Goal: Task Accomplishment & Management: Manage account settings

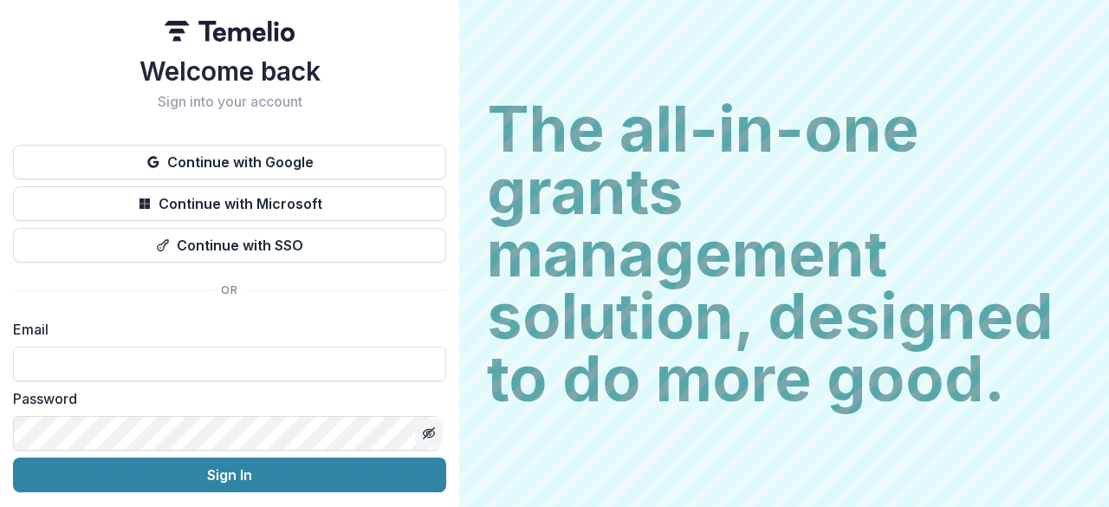
type input "**********"
click at [424, 432] on line "Toggle password visibility" at bounding box center [429, 433] width 10 height 10
click at [423, 433] on icon "Toggle password visibility" at bounding box center [429, 433] width 14 height 14
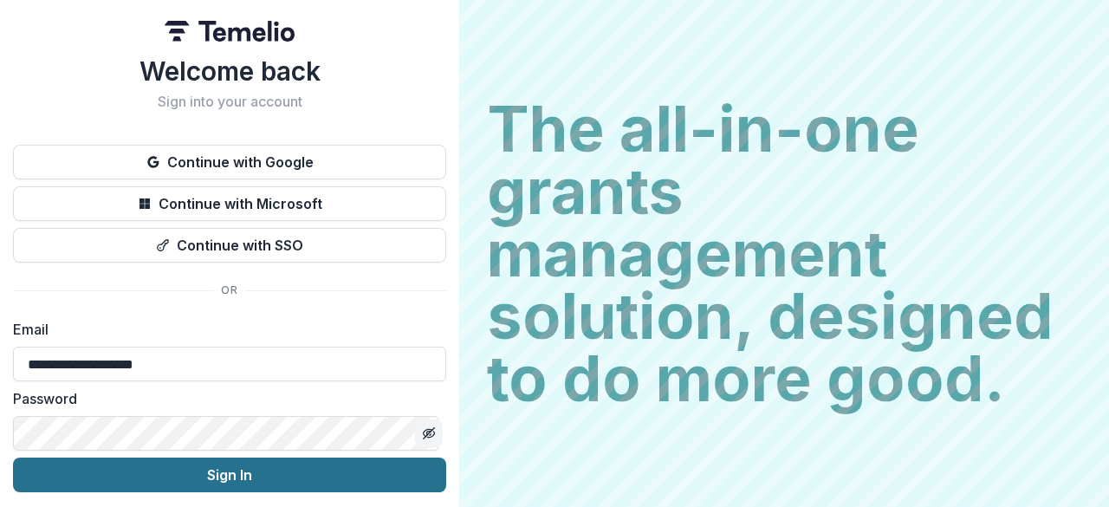
click at [321, 470] on button "Sign In" at bounding box center [229, 474] width 433 height 35
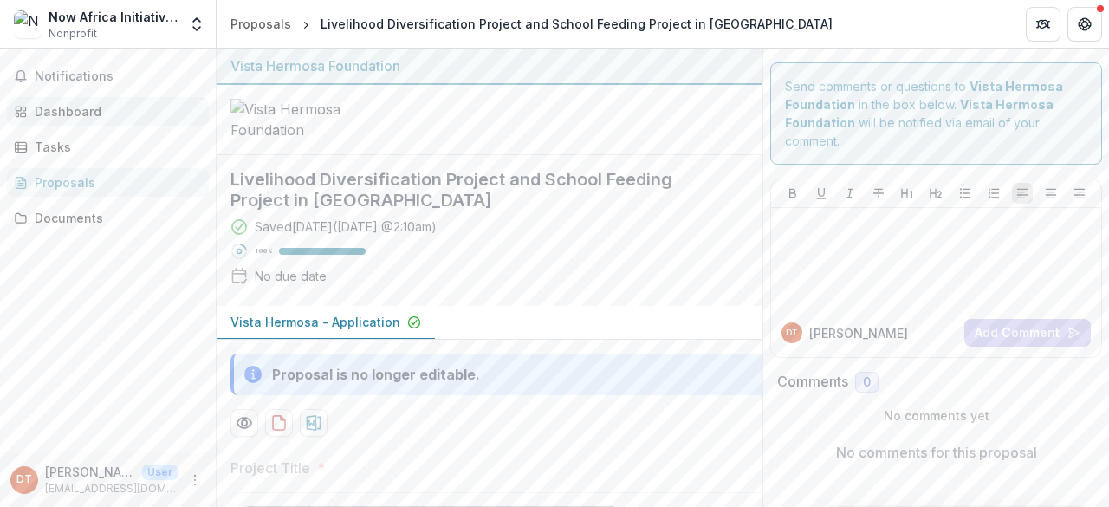
click at [80, 107] on div "Dashboard" at bounding box center [115, 111] width 160 height 18
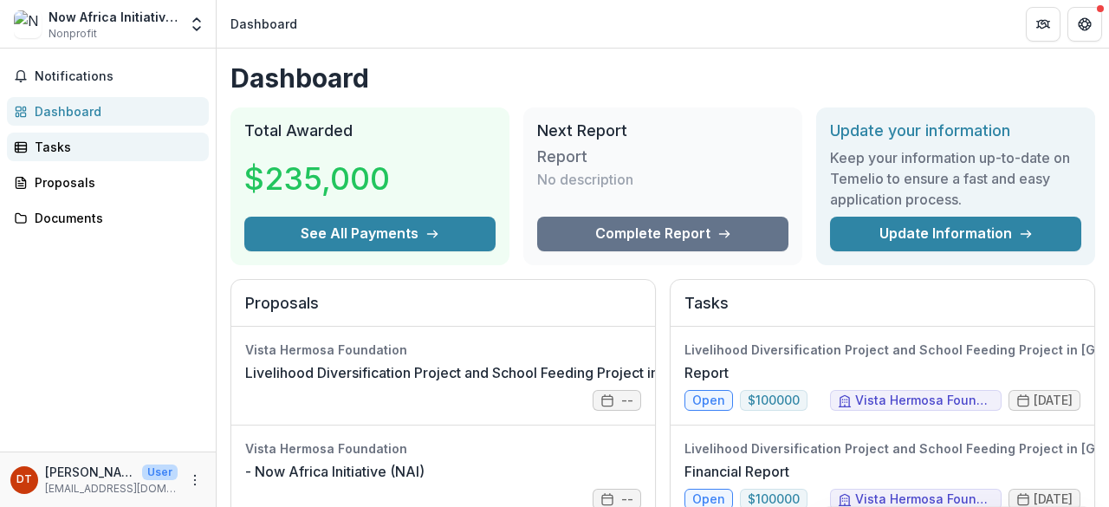
click at [50, 154] on div "Tasks" at bounding box center [115, 147] width 160 height 18
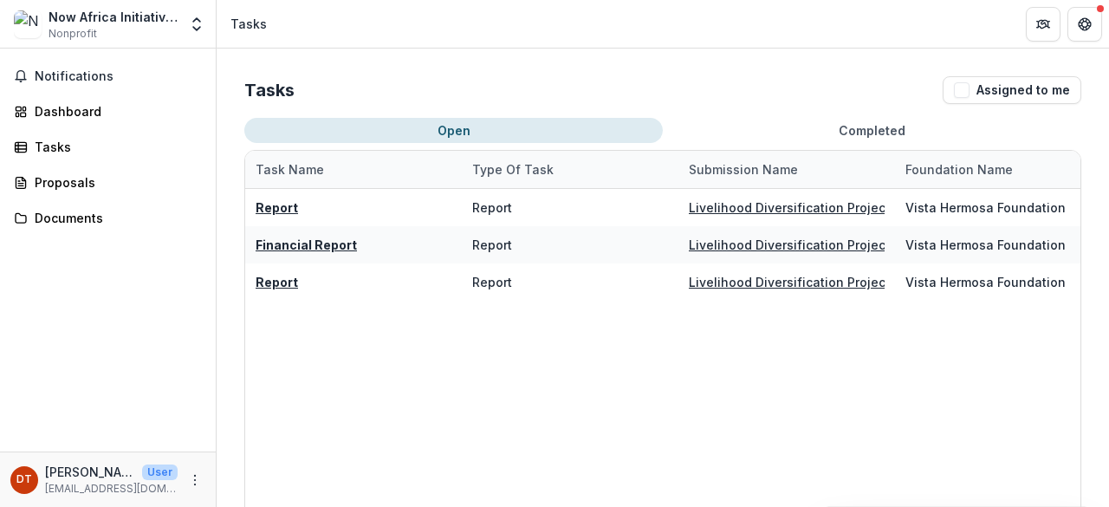
click at [433, 128] on button "Open" at bounding box center [453, 130] width 418 height 25
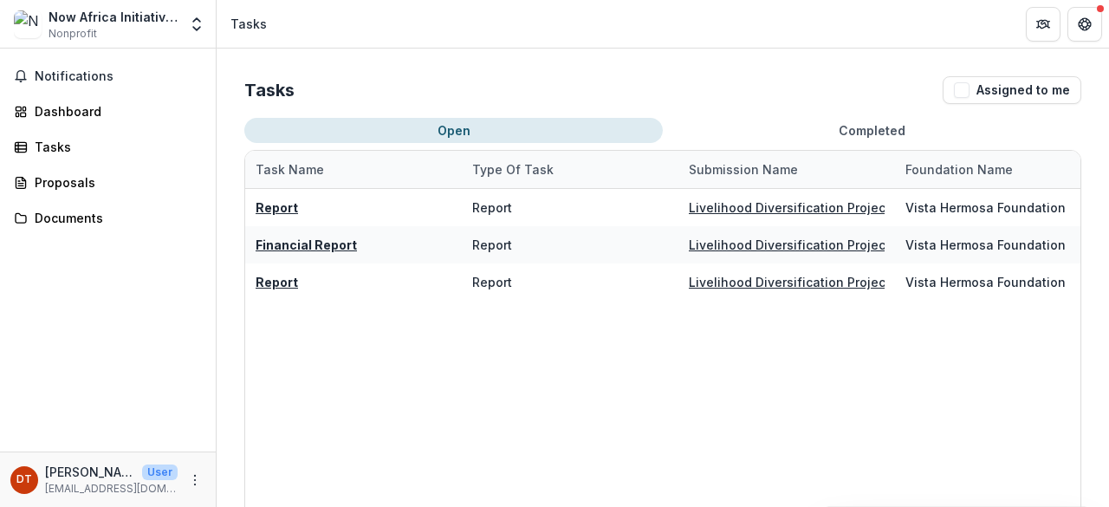
click at [461, 126] on button "Open" at bounding box center [453, 130] width 418 height 25
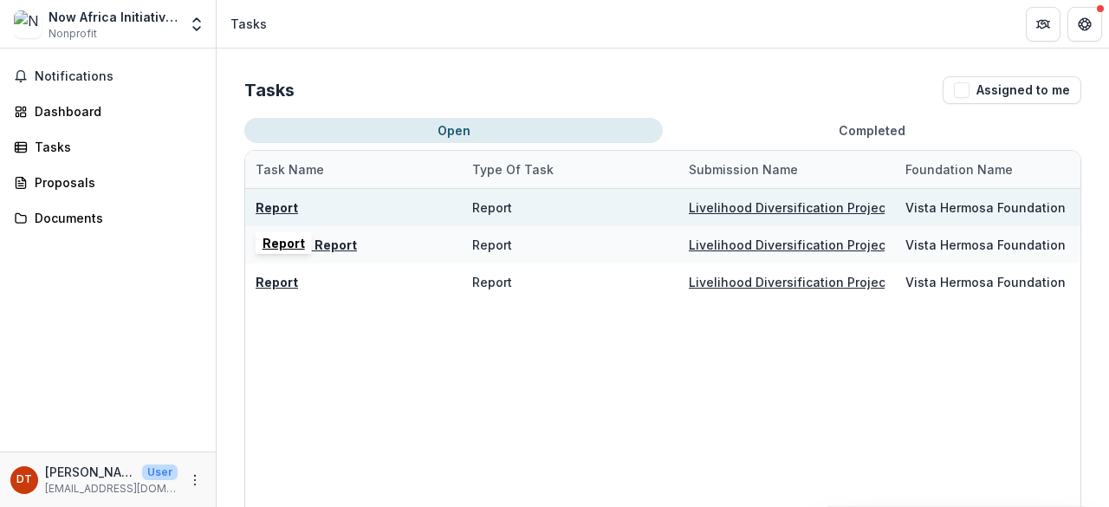
click at [284, 209] on u "Report" at bounding box center [277, 207] width 42 height 15
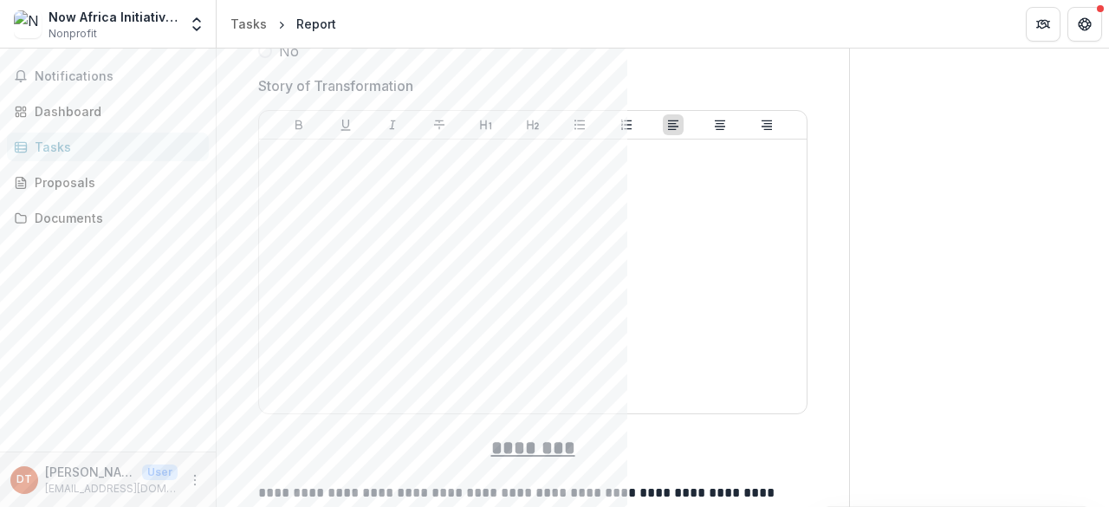
scroll to position [1975, 0]
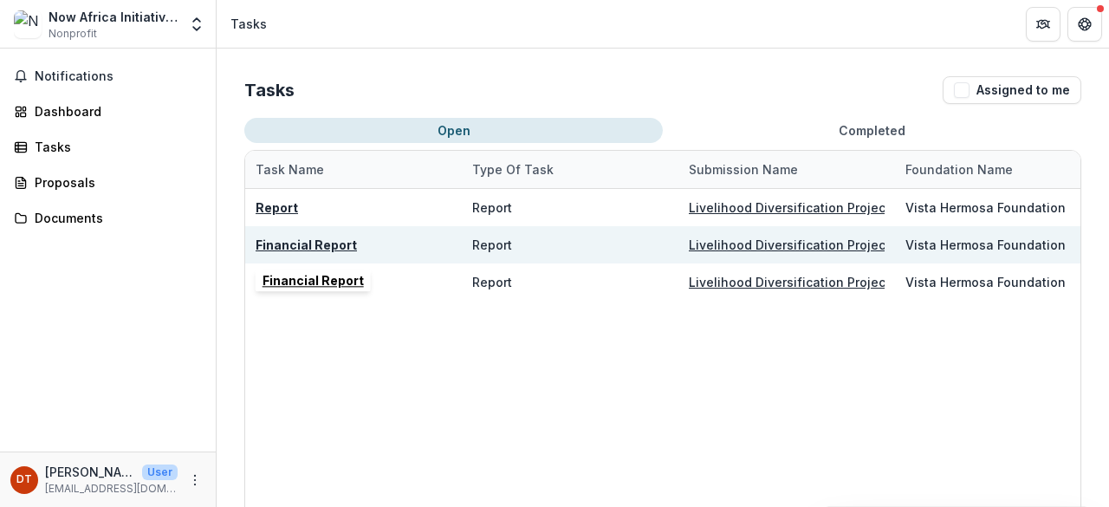
click at [287, 242] on u "Financial Report" at bounding box center [306, 244] width 101 height 15
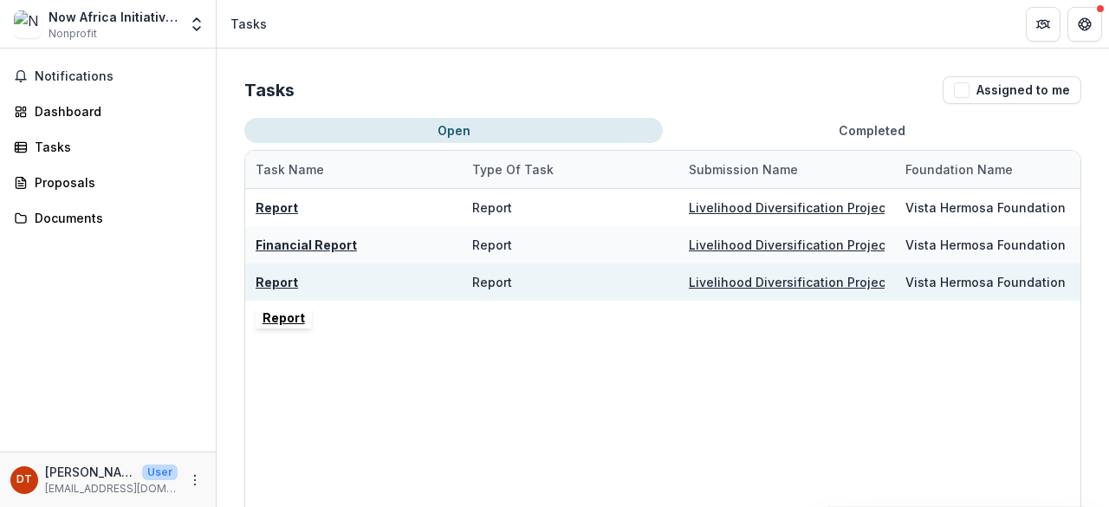
click at [266, 285] on u "Report" at bounding box center [277, 282] width 42 height 15
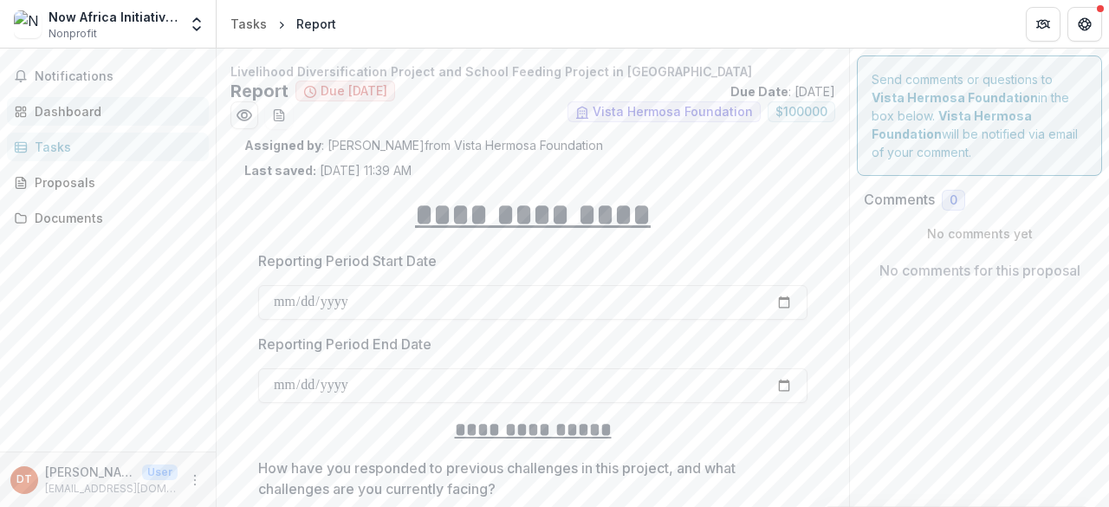
click at [87, 108] on div "Dashboard" at bounding box center [115, 111] width 160 height 18
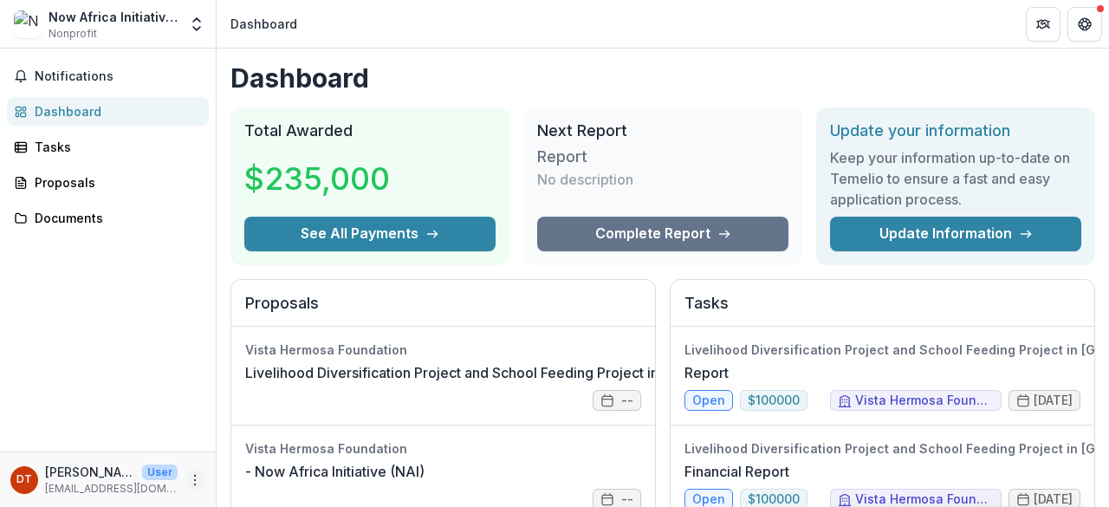
click at [199, 470] on button "More" at bounding box center [195, 480] width 21 height 21
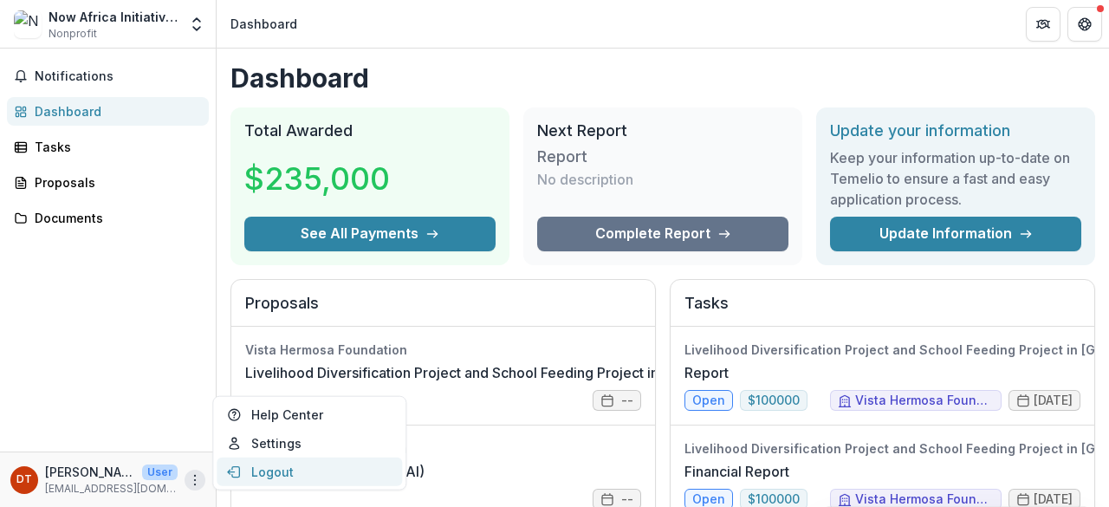
click at [267, 470] on button "Logout" at bounding box center [309, 471] width 185 height 29
